Goal: Task Accomplishment & Management: Manage account settings

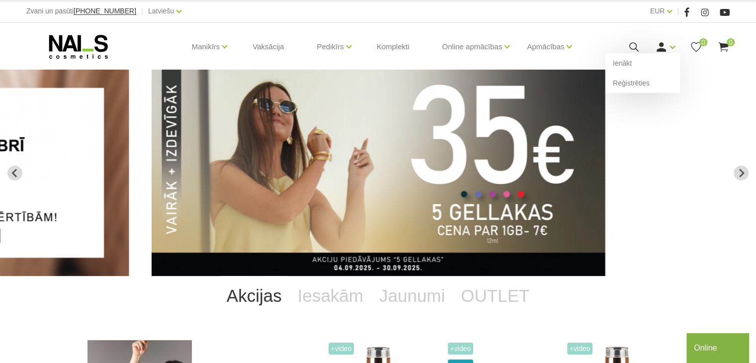
click at [671, 48] on div "Ienākt Reģistrēties" at bounding box center [665, 47] width 20 height 12
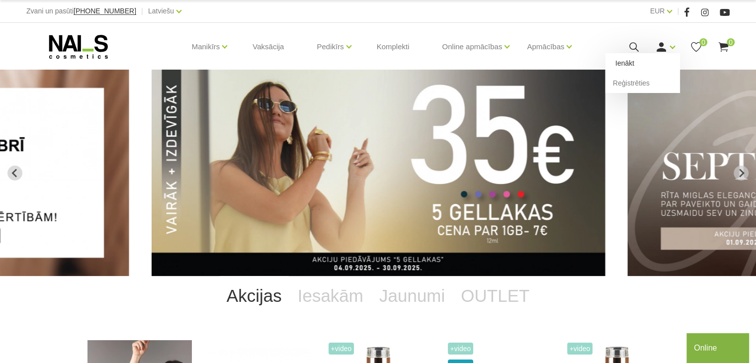
click at [626, 61] on link "Ienākt" at bounding box center [642, 63] width 75 height 20
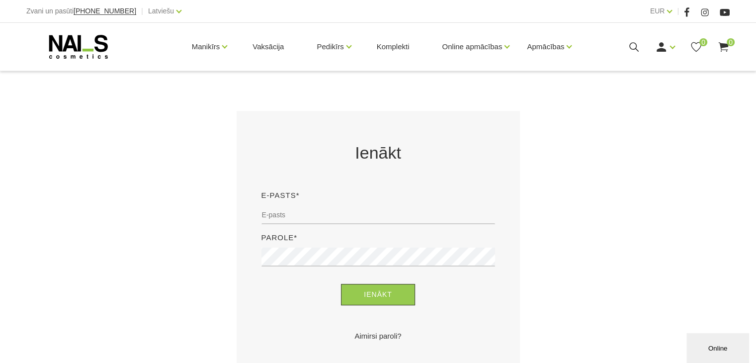
scroll to position [165, 0]
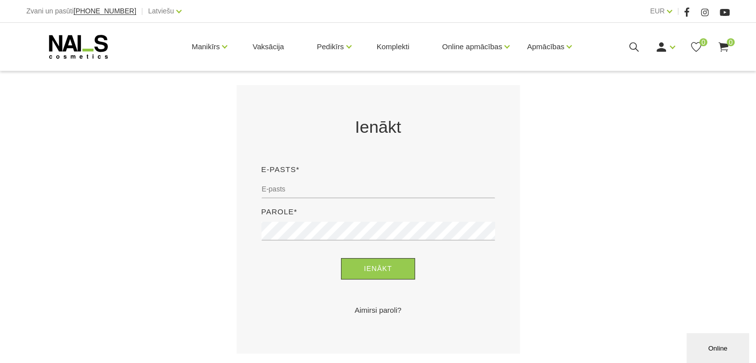
click at [328, 178] on div "E-pasts*" at bounding box center [378, 184] width 248 height 42
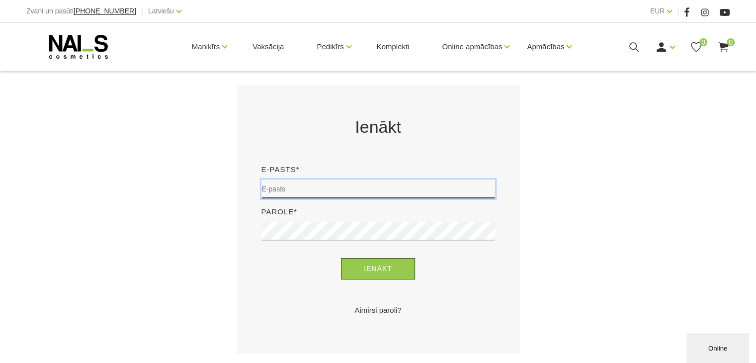
click at [327, 183] on input "email" at bounding box center [378, 188] width 234 height 19
type input "V"
click at [327, 185] on input "vitamartinsone3@222" at bounding box center [378, 188] width 234 height 19
click at [341, 185] on input "vitamartinsone3@222" at bounding box center [378, 188] width 234 height 19
type input "vitamartinsone3@inbox.lv"
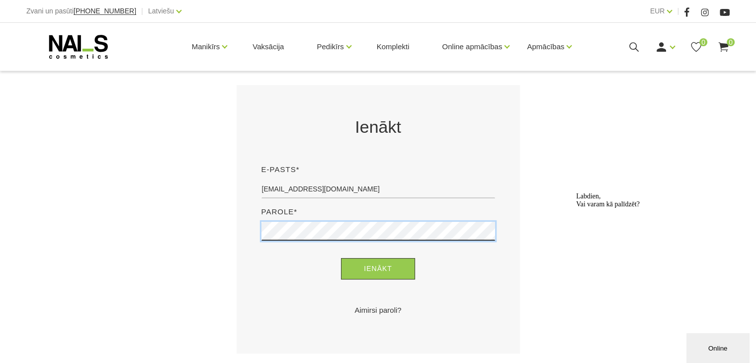
click at [341, 258] on button "Ienākt" at bounding box center [378, 268] width 74 height 21
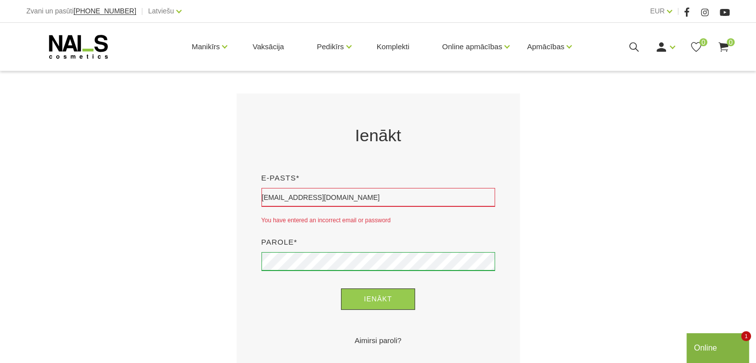
scroll to position [159, 0]
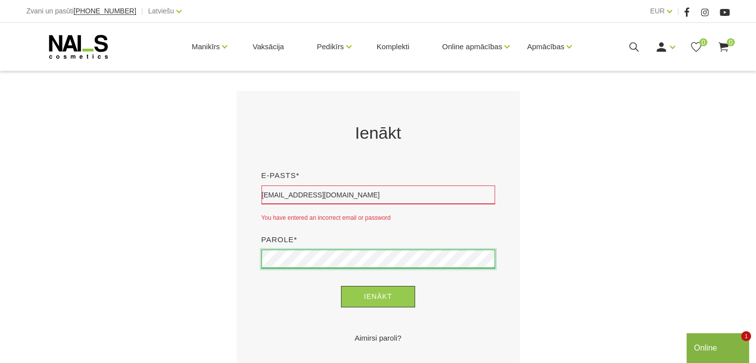
click at [341, 286] on button "Ienākt" at bounding box center [378, 296] width 74 height 21
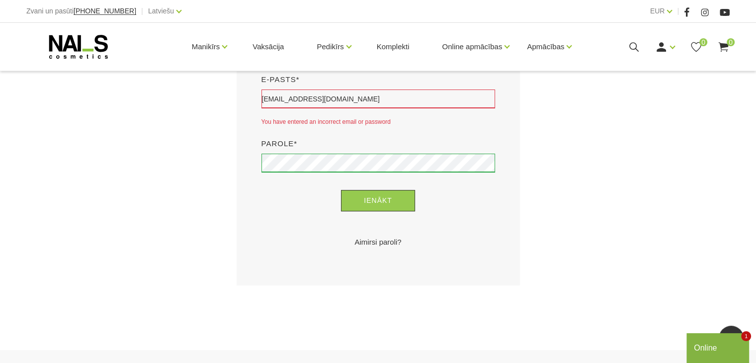
scroll to position [258, 0]
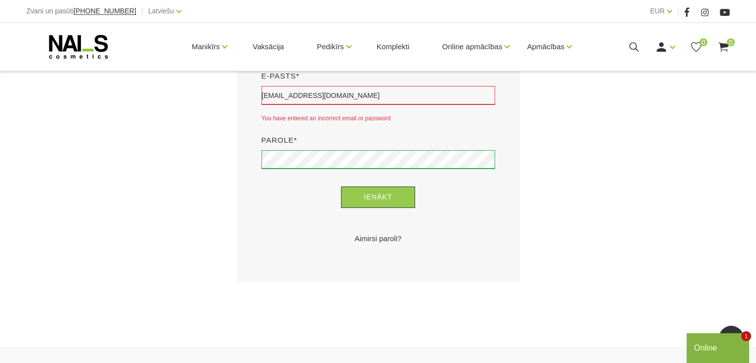
click at [380, 238] on link "Aimirsi paroli?" at bounding box center [378, 239] width 234 height 12
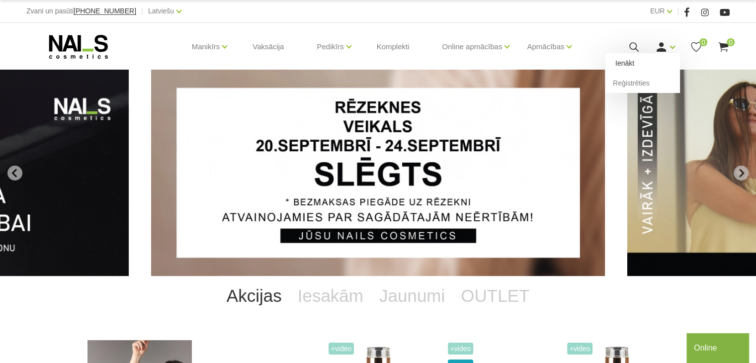
click at [656, 62] on link "Ienākt" at bounding box center [642, 63] width 75 height 20
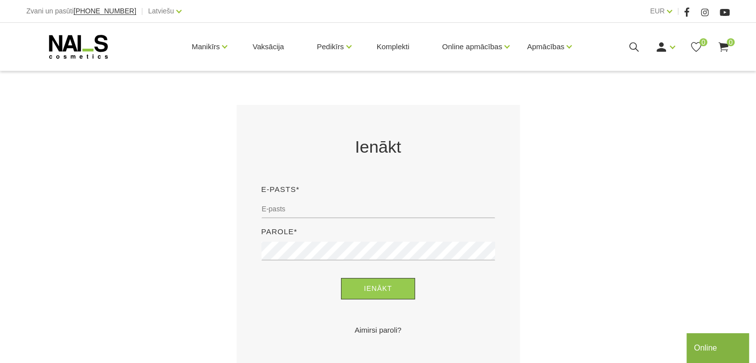
scroll to position [178, 0]
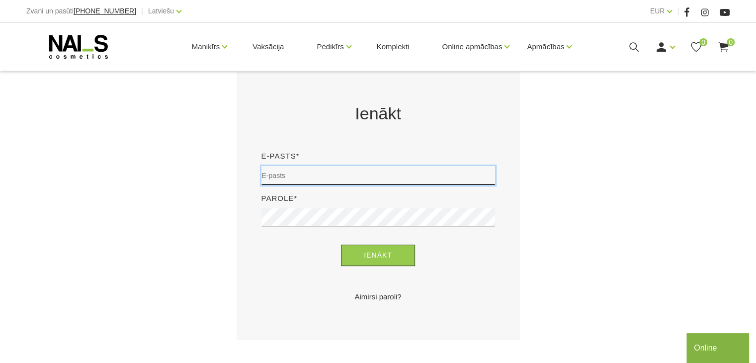
click at [344, 173] on input "email" at bounding box center [378, 175] width 234 height 19
click at [358, 173] on input "[EMAIL_ADDRESS][DOMAIN_NAME]" at bounding box center [378, 175] width 234 height 19
type input "[EMAIL_ADDRESS][DOMAIN_NAME]"
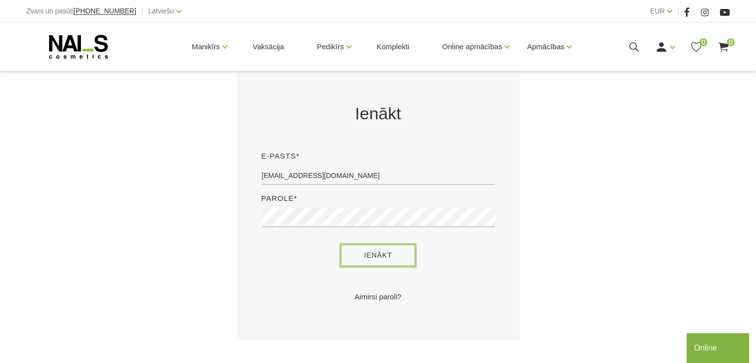
click at [390, 249] on button "Ienākt" at bounding box center [378, 254] width 74 height 21
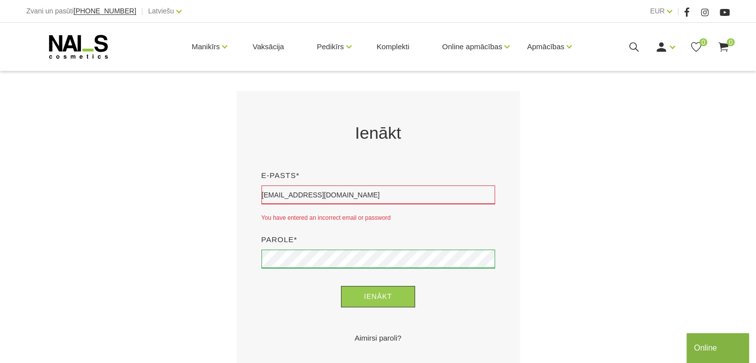
scroll to position [205, 0]
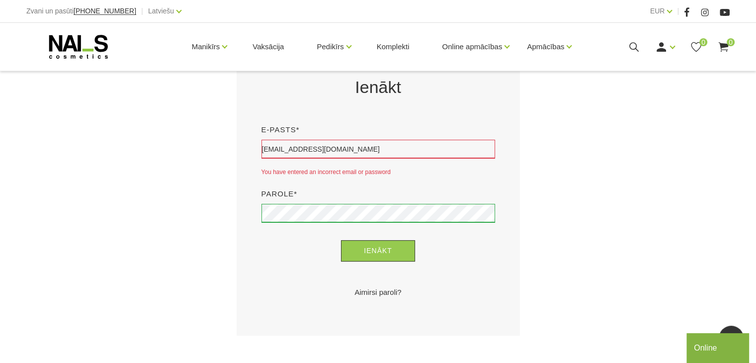
click at [374, 288] on link "Aimirsi paroli?" at bounding box center [378, 292] width 234 height 12
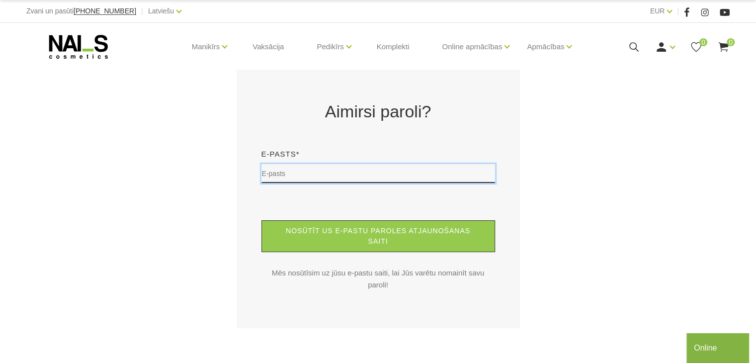
click at [302, 169] on input "text" at bounding box center [378, 173] width 234 height 19
click at [351, 173] on input "[EMAIL_ADDRESS][DOMAIN_NAME]" at bounding box center [378, 173] width 234 height 19
type input "[EMAIL_ADDRESS][DOMAIN_NAME]"
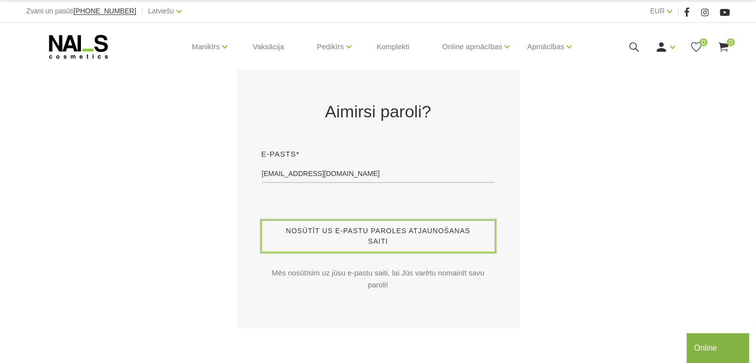
click at [370, 234] on button "Nosūtīt us e-pastu paroles atjaunošanas saiti" at bounding box center [378, 236] width 234 height 32
